Goal: Find specific page/section: Find specific page/section

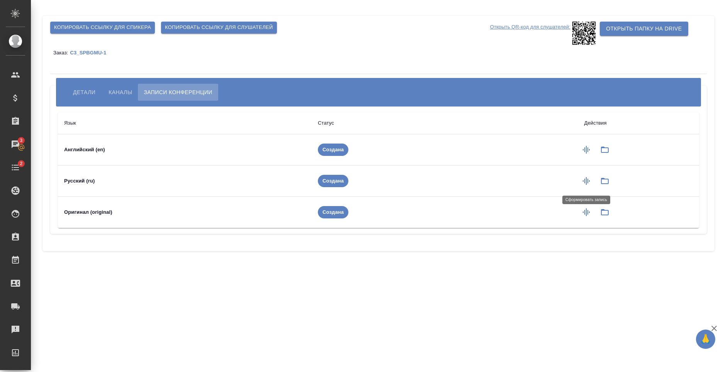
click at [589, 183] on icon "button" at bounding box center [586, 180] width 9 height 9
click at [602, 179] on icon "button" at bounding box center [605, 181] width 8 height 6
click at [579, 148] on button "button" at bounding box center [586, 150] width 19 height 19
click at [590, 213] on icon "button" at bounding box center [586, 212] width 9 height 9
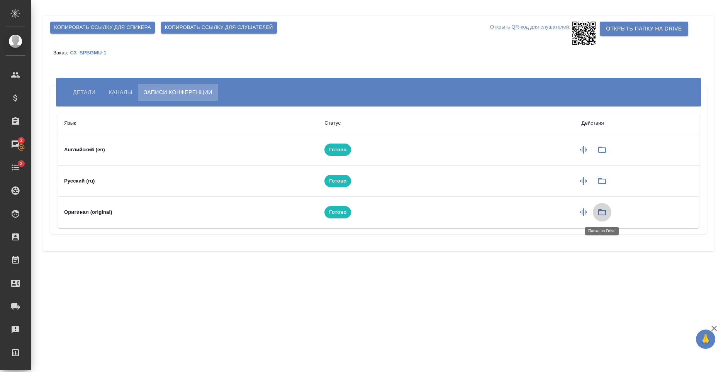
click at [599, 213] on icon "button" at bounding box center [601, 212] width 9 height 9
click at [600, 178] on icon "button" at bounding box center [602, 181] width 8 height 6
click at [120, 89] on span "Каналы" at bounding box center [121, 92] width 24 height 9
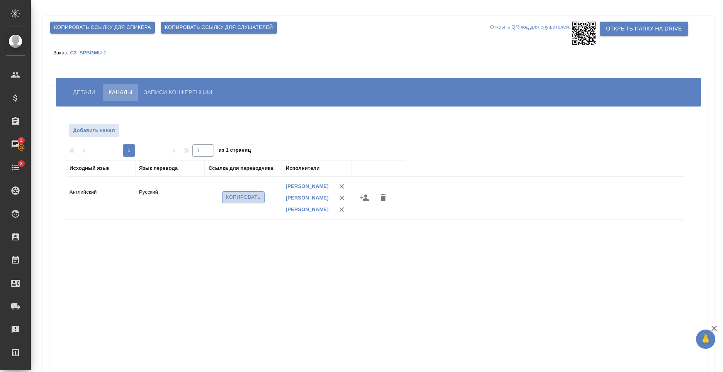
click at [237, 201] on span "Копировать" at bounding box center [243, 197] width 35 height 9
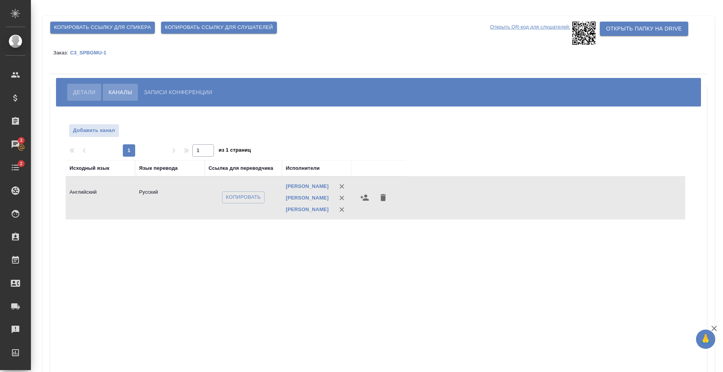
click at [90, 88] on span "Детали" at bounding box center [84, 92] width 22 height 9
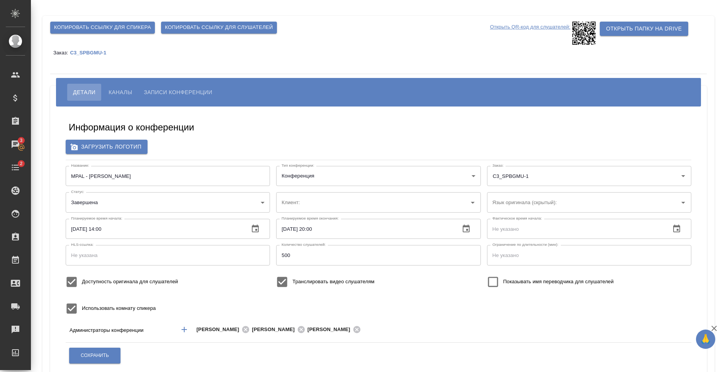
type input "ЛКИиМД ЦЛД СПбГМУ им.акад. [PERSON_NAME]"
click at [117, 87] on button "Каналы" at bounding box center [120, 92] width 35 height 17
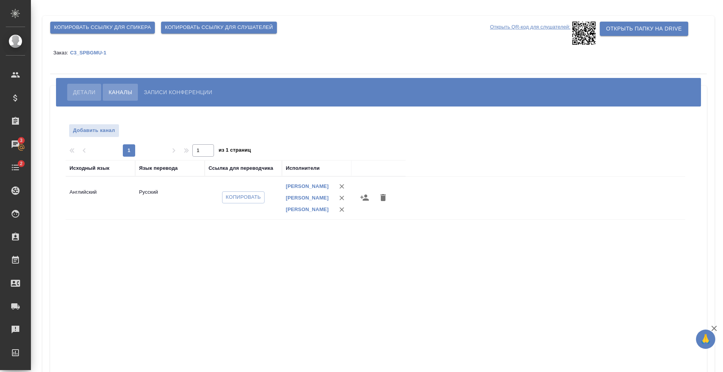
click at [87, 88] on span "Детали" at bounding box center [84, 92] width 22 height 9
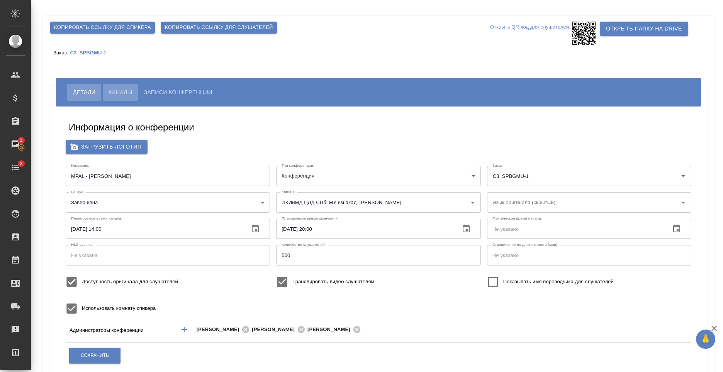
click at [121, 97] on span "Каналы" at bounding box center [121, 92] width 24 height 9
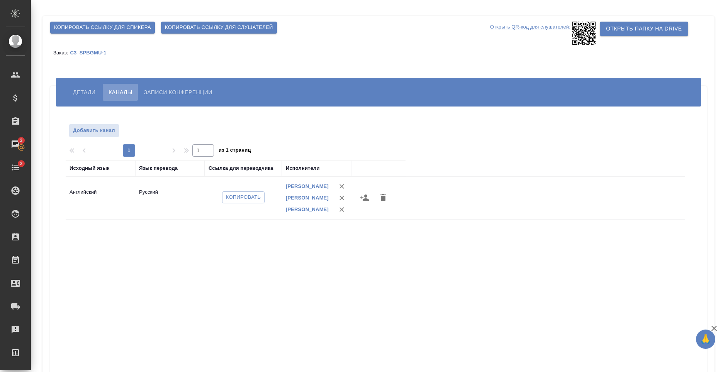
click at [92, 96] on span "Детали" at bounding box center [84, 92] width 22 height 9
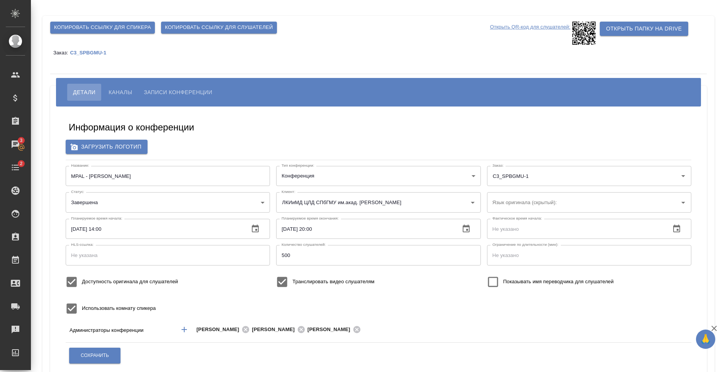
click at [136, 94] on button "Каналы" at bounding box center [120, 92] width 35 height 17
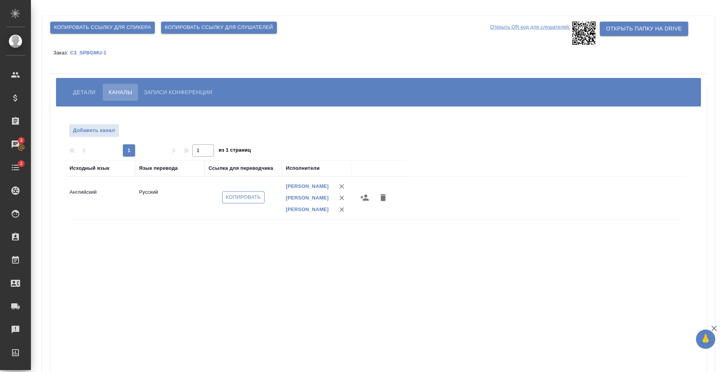
click at [258, 202] on span "Копировать" at bounding box center [243, 197] width 35 height 9
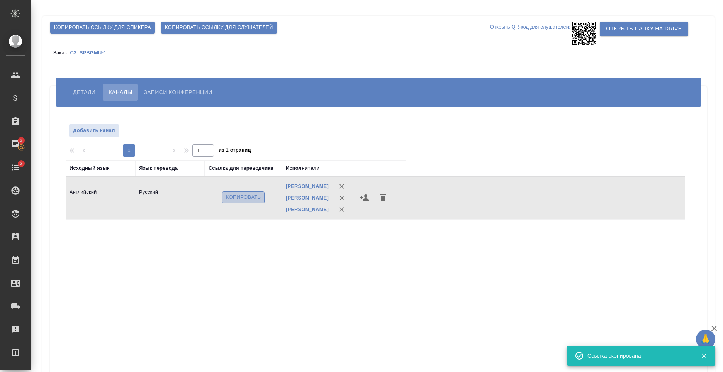
click at [236, 204] on button "Копировать" at bounding box center [243, 198] width 43 height 12
click at [73, 90] on button "Детали" at bounding box center [84, 92] width 34 height 17
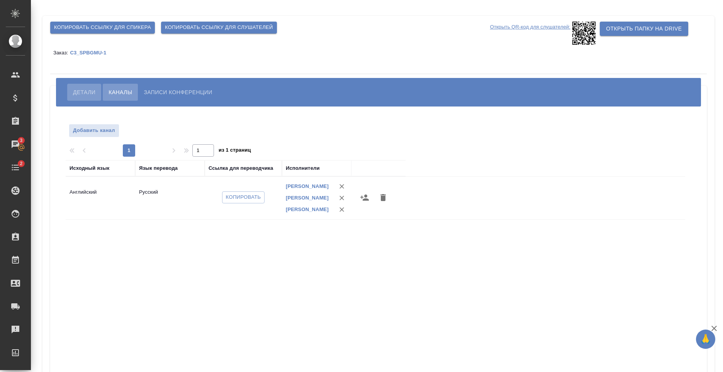
click at [94, 95] on span "Детали" at bounding box center [84, 92] width 22 height 9
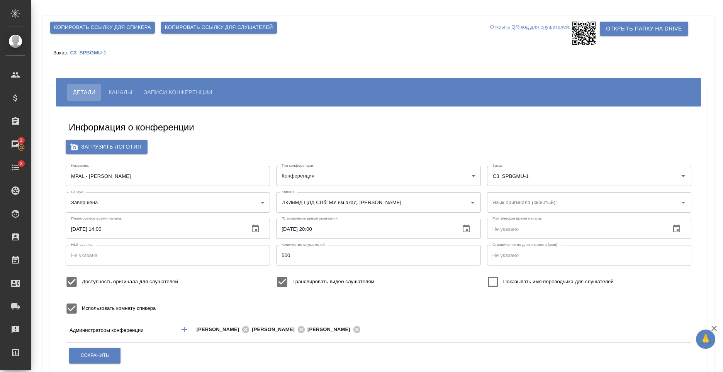
click at [267, 132] on div "Информация о конференции" at bounding box center [378, 128] width 619 height 15
click at [132, 91] on button "Каналы" at bounding box center [120, 92] width 35 height 17
click at [158, 92] on span "Записи конференции" at bounding box center [178, 92] width 68 height 9
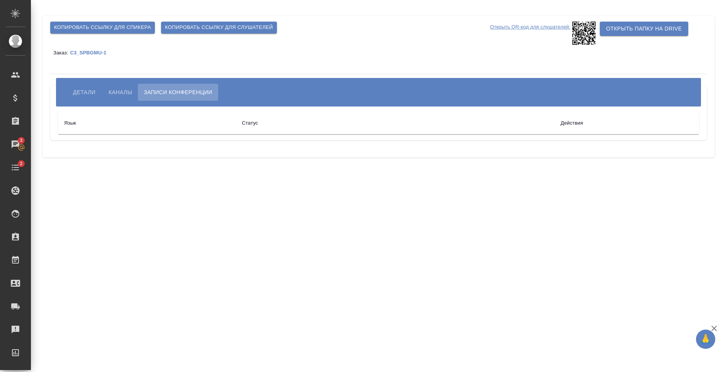
click at [119, 92] on span "Каналы" at bounding box center [121, 92] width 24 height 9
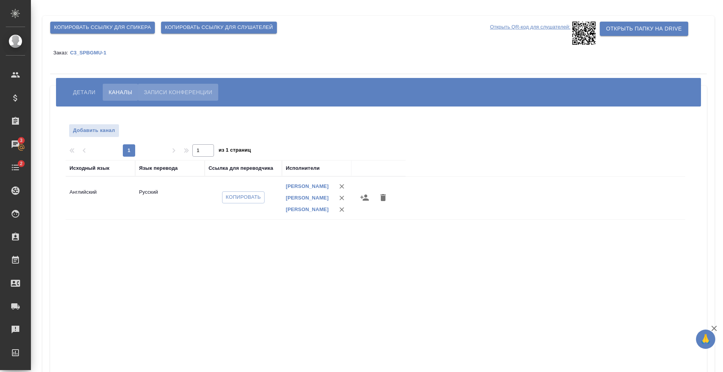
click at [200, 95] on span "Записи конференции" at bounding box center [178, 92] width 68 height 9
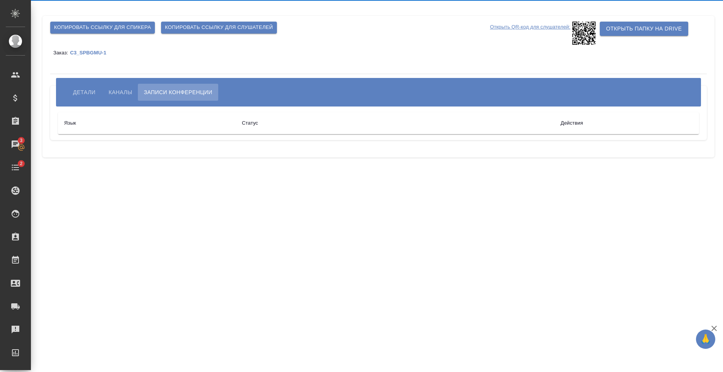
click at [102, 95] on div "[PERSON_NAME] Записи конференции" at bounding box center [380, 92] width 629 height 17
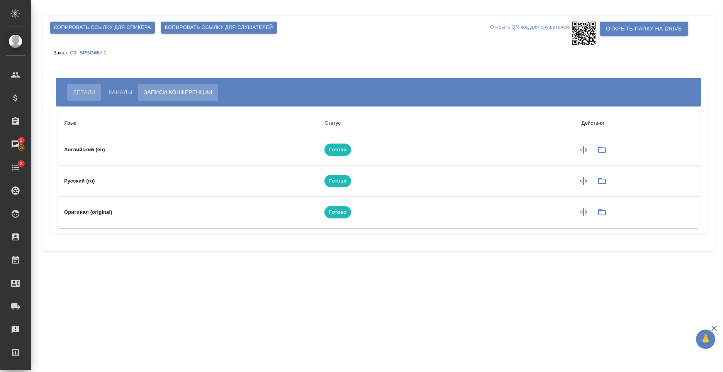
click at [91, 93] on span "Детали" at bounding box center [84, 92] width 22 height 9
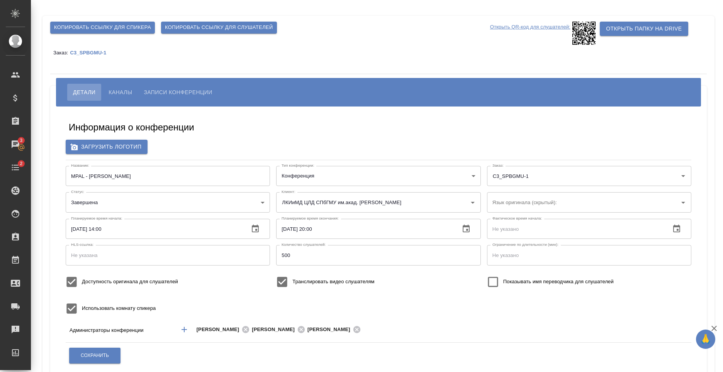
click at [285, 101] on div "[PERSON_NAME] Записи конференции" at bounding box center [378, 92] width 645 height 29
click at [297, 90] on div "[PERSON_NAME] Записи конференции" at bounding box center [380, 92] width 629 height 17
click at [269, 148] on div "Загрузить логотип" at bounding box center [379, 147] width 626 height 14
click at [299, 97] on div "[PERSON_NAME] Записи конференции" at bounding box center [380, 92] width 629 height 17
